Goal: Task Accomplishment & Management: Complete application form

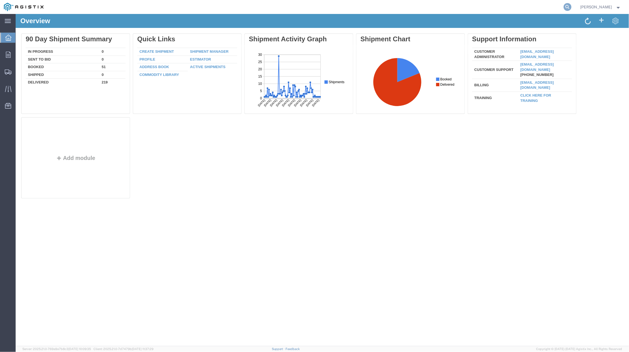
click at [572, 8] on icon at bounding box center [568, 7] width 8 height 8
paste input "57067397"
type input "57067397"
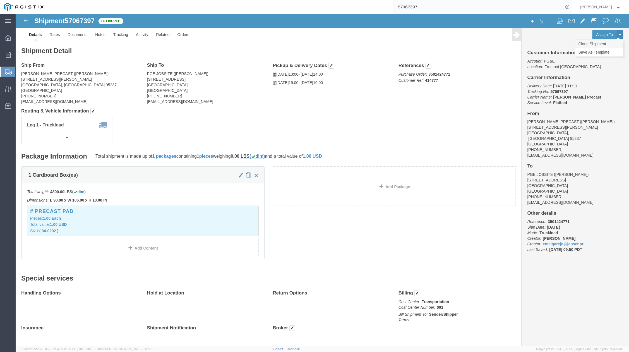
click link "Clone Shipment"
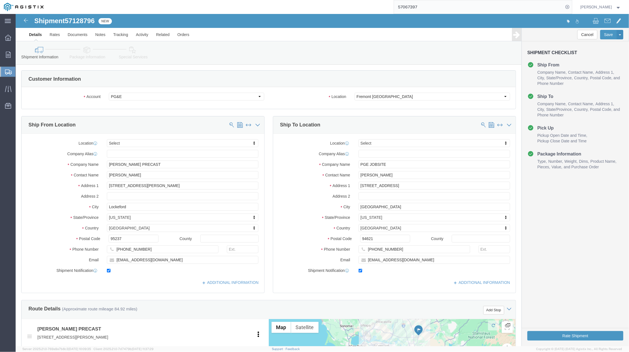
select select
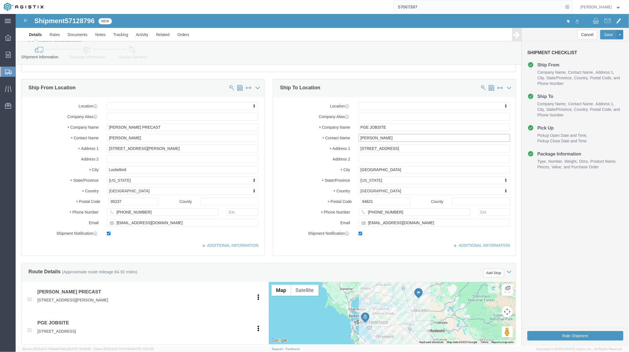
drag, startPoint x: 378, startPoint y: 124, endPoint x: 338, endPoint y: 126, distance: 40.8
click div "[PERSON_NAME]"
paste input "[PERSON_NAME]"
type input "[PERSON_NAME]"
drag, startPoint x: 383, startPoint y: 199, endPoint x: 340, endPoint y: 199, distance: 43.5
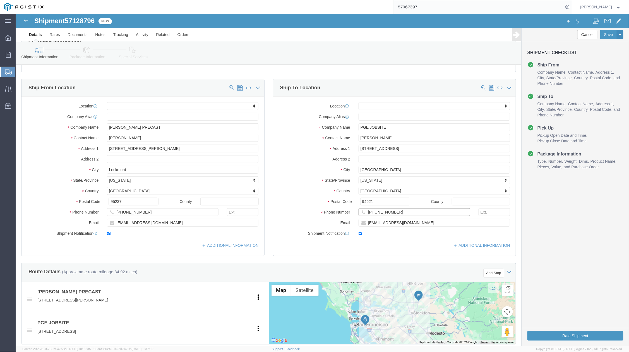
click div "[PHONE_NUMBER]"
paste input "[PHONE_NUMBER]"
type input "[PHONE_NUMBER]"
drag, startPoint x: 385, startPoint y: 210, endPoint x: 344, endPoint y: 212, distance: 40.2
click input "[EMAIL_ADDRESS][DOMAIN_NAME]"
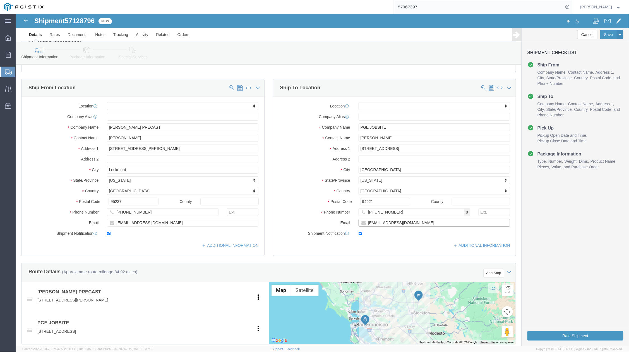
paste input "B2N9"
type input "[EMAIL_ADDRESS][DOMAIN_NAME]"
drag, startPoint x: 394, startPoint y: 136, endPoint x: 333, endPoint y: 136, distance: 61.1
click div "Address [STREET_ADDRESS]"
paste input "[STREET_ADDRESS][PERSON_NAME]"
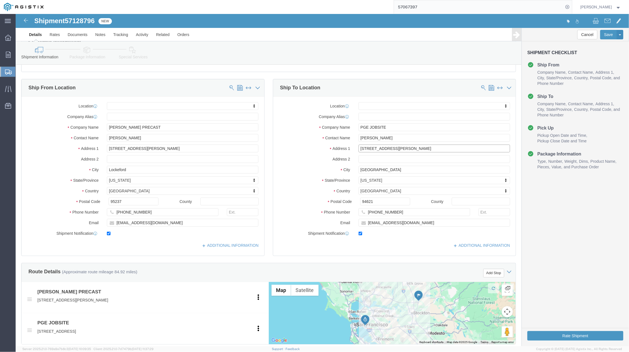
type input "[STREET_ADDRESS][PERSON_NAME]"
select select
drag, startPoint x: 360, startPoint y: 155, endPoint x: 324, endPoint y: 155, distance: 35.7
click div "City [GEOGRAPHIC_DATA]"
paste input "[GEOGRAPHIC_DATA][PERSON_NAME]"
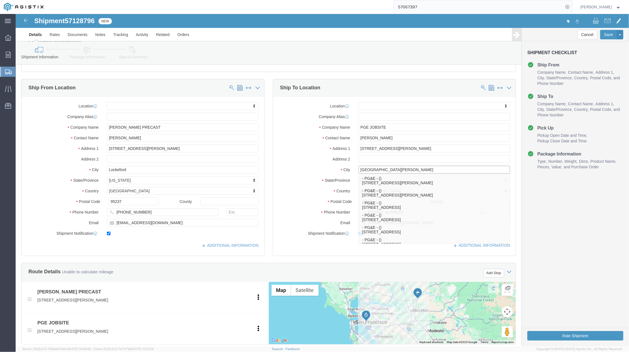
type input "[GEOGRAPHIC_DATA][PERSON_NAME]"
select select
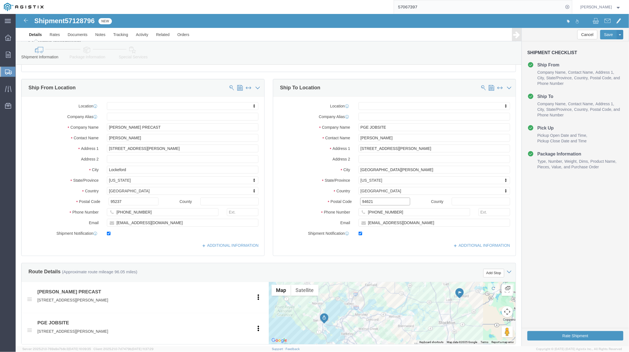
drag, startPoint x: 349, startPoint y: 189, endPoint x: 344, endPoint y: 189, distance: 5.3
click input "94621"
paste input "90"
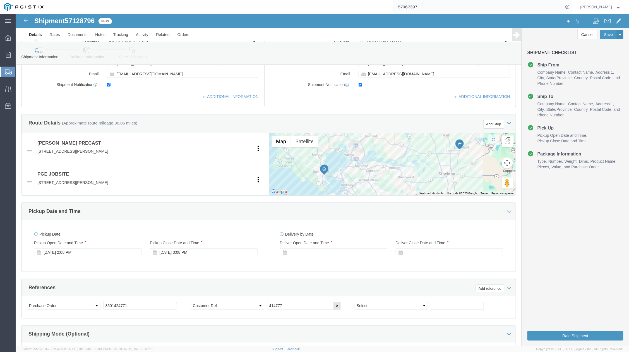
scroll to position [260, 0]
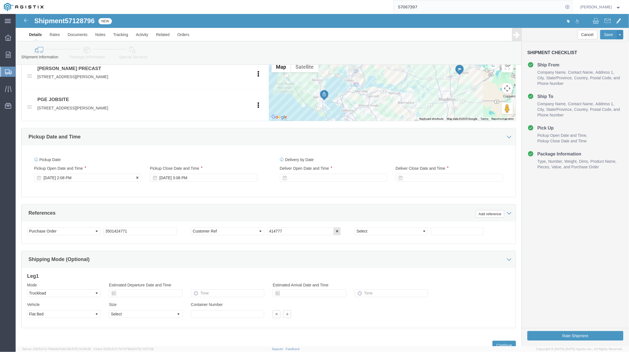
type input "94901"
select select
click div "[DATE] 2:08 PM"
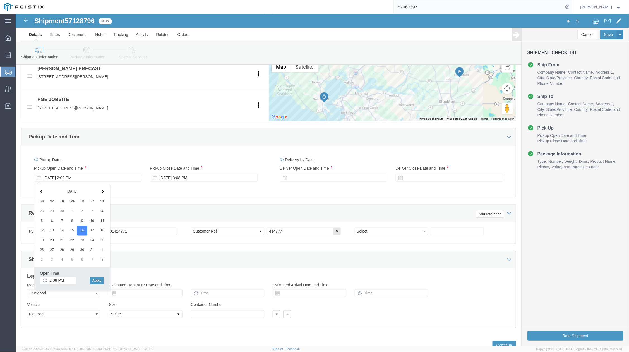
click div "Pickup Date: Pickup Start Date Pickup Start Time Pickup Open Date and Time [DAT…"
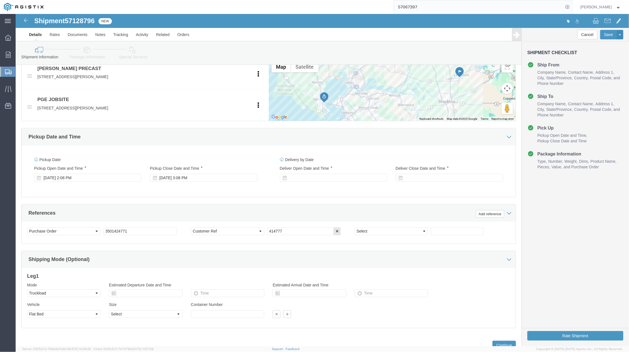
drag, startPoint x: 272, startPoint y: 176, endPoint x: 183, endPoint y: 173, distance: 88.8
click div "Delivery by Date Delivery Start Date Delivery Start Time Deliver Open Date and …"
click div
drag, startPoint x: 322, startPoint y: 265, endPoint x: 398, endPoint y: 184, distance: 111.0
click button "Apply"
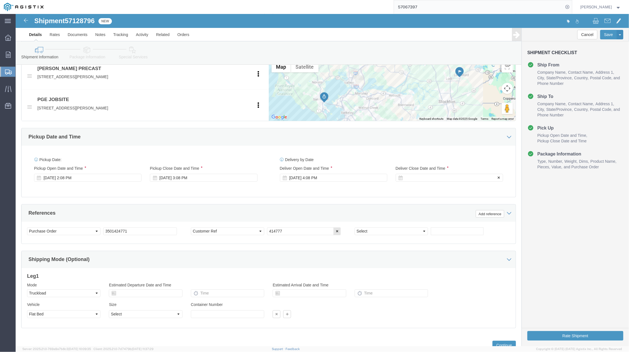
drag, startPoint x: 407, startPoint y: 155, endPoint x: 407, endPoint y: 160, distance: 5.3
click label "Deliver Close Date and Time"
click div
click button "Apply"
drag, startPoint x: 269, startPoint y: 217, endPoint x: 246, endPoint y: 219, distance: 23.5
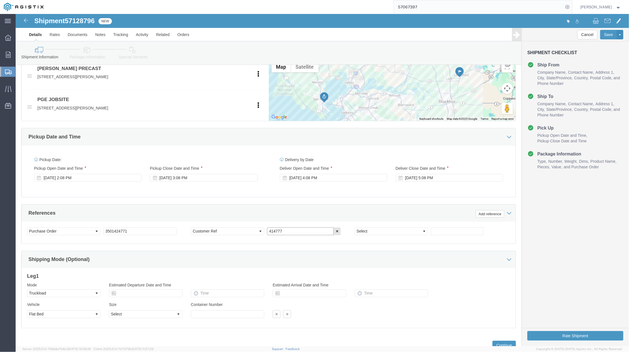
click div "Select Account Type Activity ID Airline Appointment Number ASN Batch Request # …"
paste input "6110"
type input "416110"
click div "References Add reference"
drag, startPoint x: 280, startPoint y: 220, endPoint x: 249, endPoint y: 221, distance: 31.3
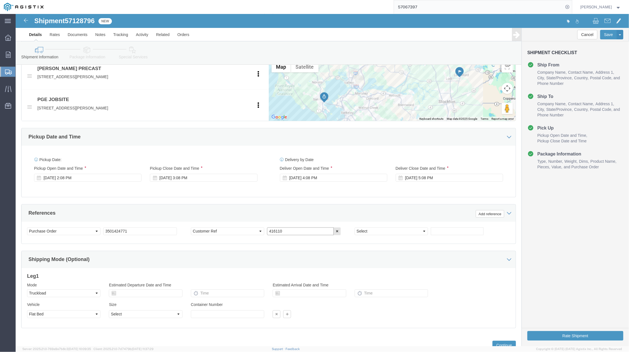
click div "Select Account Type Activity ID Airline Appointment Number ASN Batch Request # …"
click div "Pickup Date: Pickup Start Date Pickup Start Time Pickup Open Date and Time [DAT…"
click div "References Add reference"
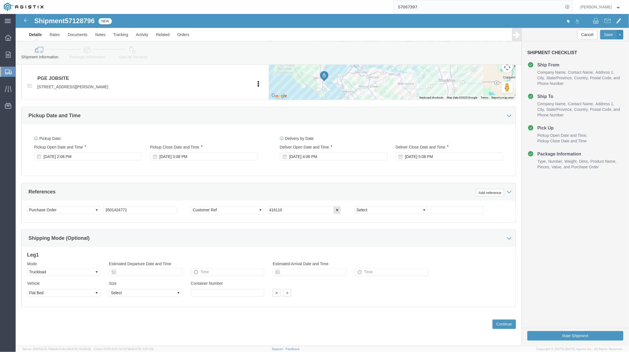
drag, startPoint x: 301, startPoint y: 221, endPoint x: 280, endPoint y: 217, distance: 20.7
click div "Shipping Mode (Optional)"
drag, startPoint x: 138, startPoint y: 195, endPoint x: 76, endPoint y: 195, distance: 61.1
click div "Select Account Type Activity ID Airline Appointment Number ASN Batch Request # …"
paste input "5756"
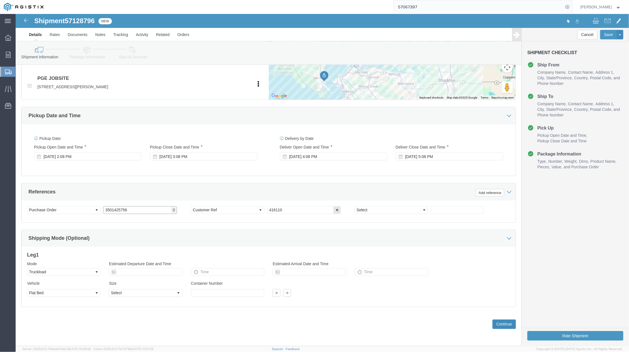
type input "3501425756"
click button "Continue"
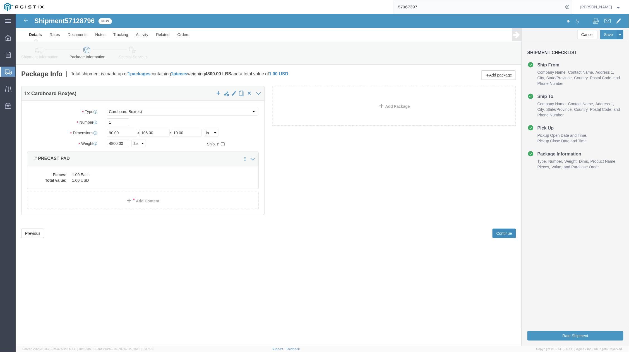
click button "Continue"
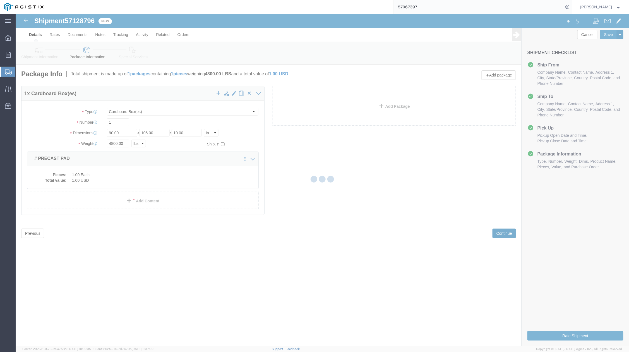
select select
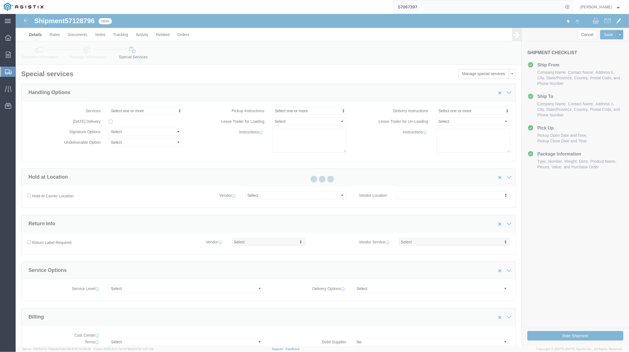
select select "COSTCENTER"
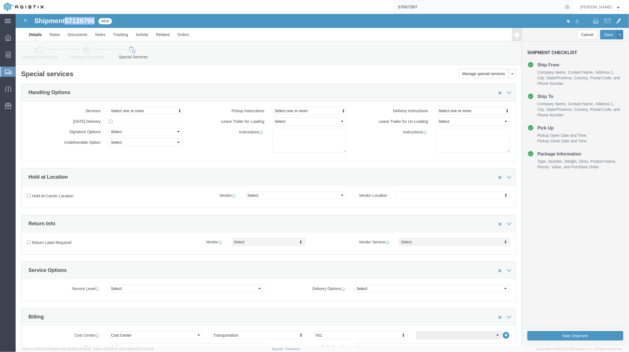
drag, startPoint x: 52, startPoint y: 6, endPoint x: 80, endPoint y: 4, distance: 27.9
click span "57128796"
copy span "57128796"
click button "Rate Shipment"
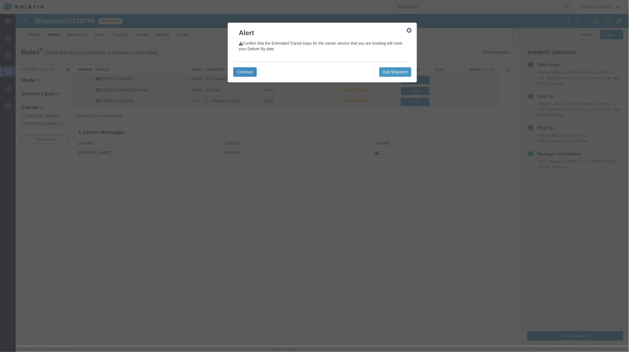
click at [256, 70] on button "Continue" at bounding box center [244, 71] width 23 height 9
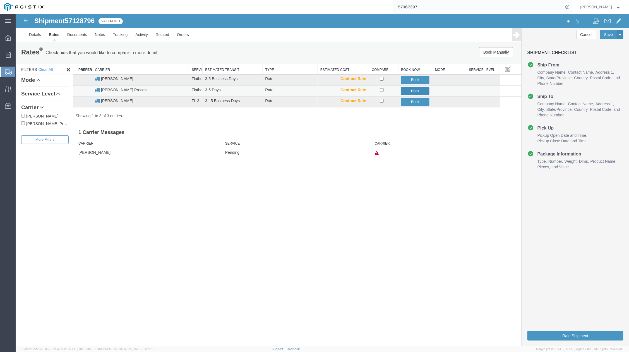
click at [410, 87] on button "Book" at bounding box center [415, 91] width 28 height 8
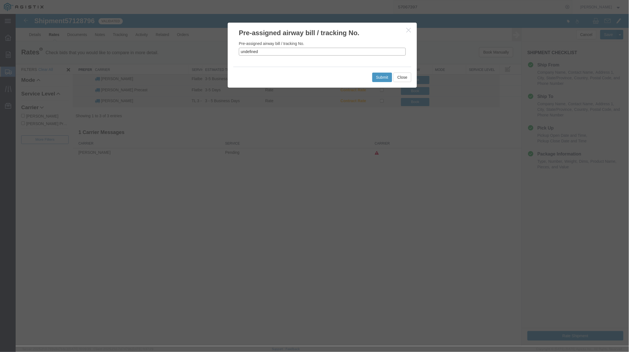
drag, startPoint x: 249, startPoint y: 52, endPoint x: 227, endPoint y: 52, distance: 21.8
click at [227, 52] on div "Pre-assigned airway bill / tracking No. undefined" at bounding box center [321, 51] width 189 height 29
paste input "57128796"
type input "57128796"
click at [381, 77] on button "Submit" at bounding box center [382, 76] width 20 height 9
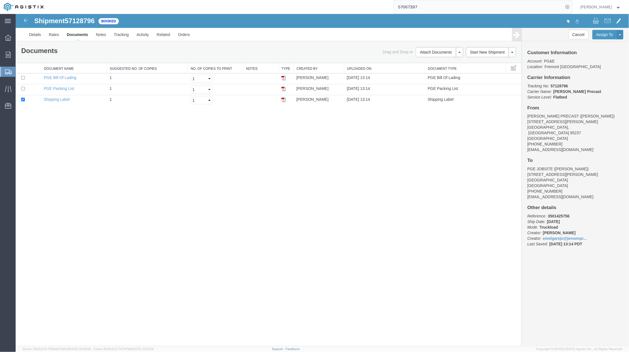
click at [461, 199] on div "Shipment 57128796 3 of 3 Booked Details Rates Documents Notes Tracking Activity…" at bounding box center [321, 180] width 613 height 332
drag, startPoint x: 97, startPoint y: 19, endPoint x: 66, endPoint y: 21, distance: 31.0
click at [66, 21] on div "Shipment 57128796 3 of 3 Booked" at bounding box center [169, 22] width 306 height 11
copy span "57128796"
